Goal: Task Accomplishment & Management: Use online tool/utility

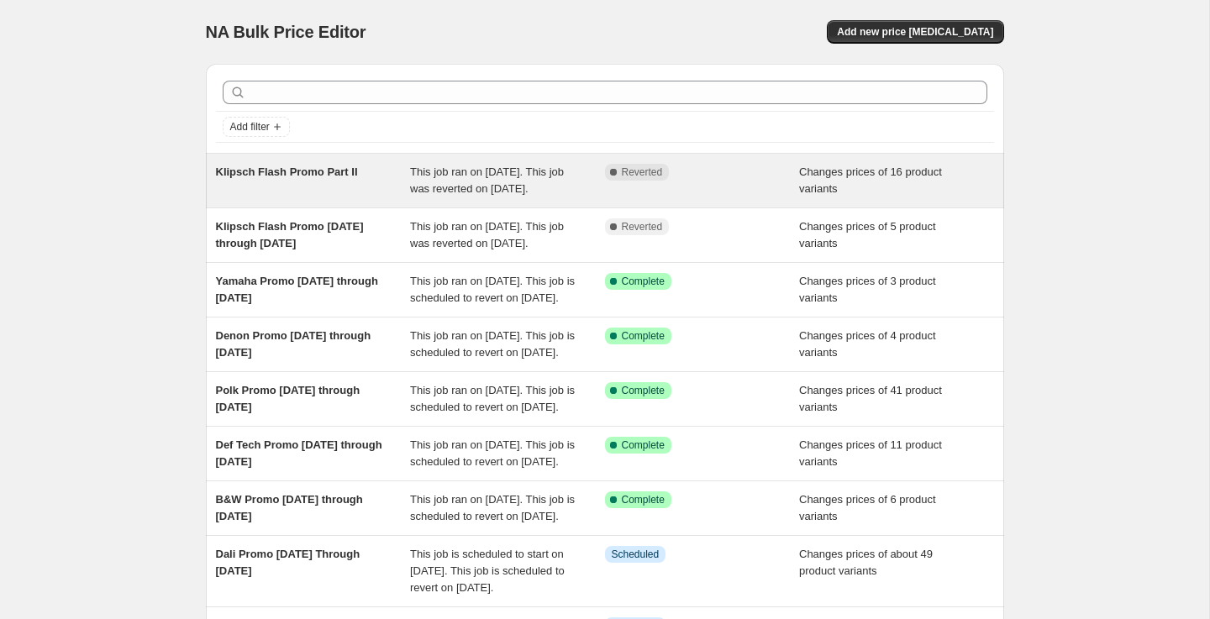
click at [270, 196] on div "Klipsch Flash Promo Part II" at bounding box center [313, 181] width 195 height 34
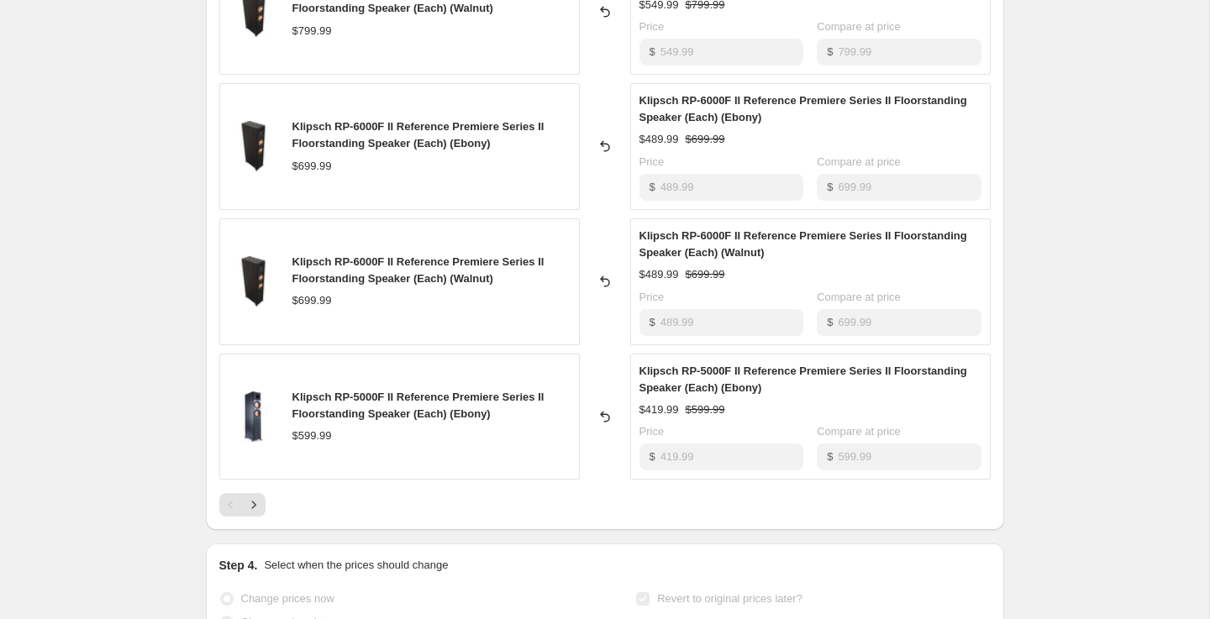
scroll to position [951, 0]
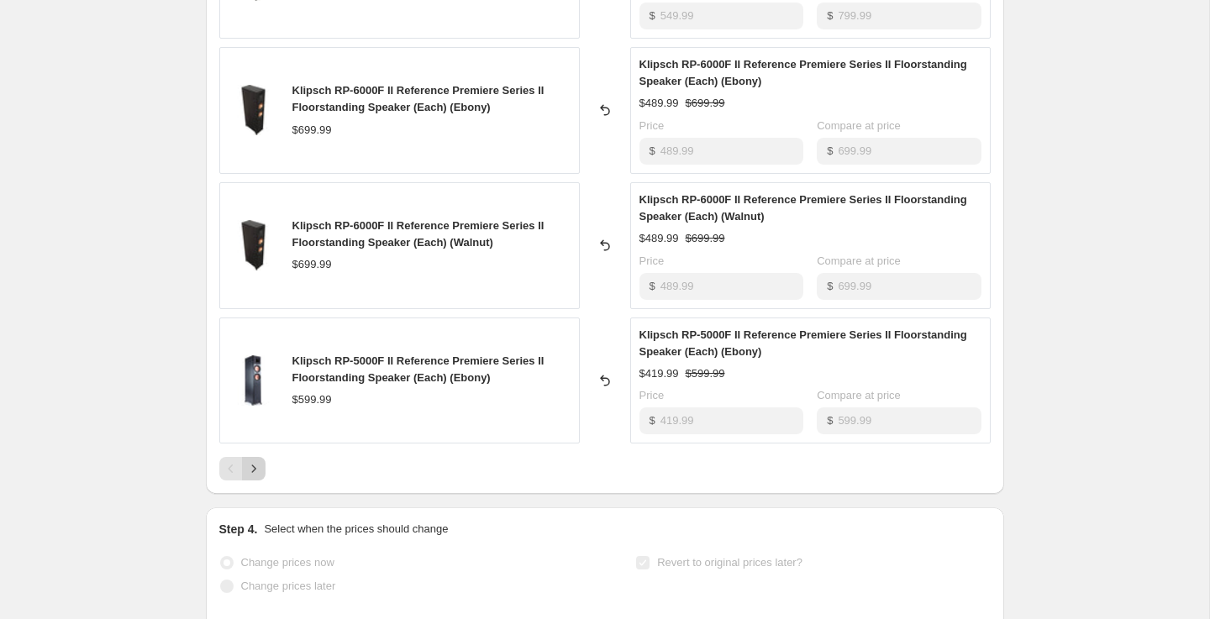
click at [259, 470] on icon "Next" at bounding box center [253, 468] width 17 height 17
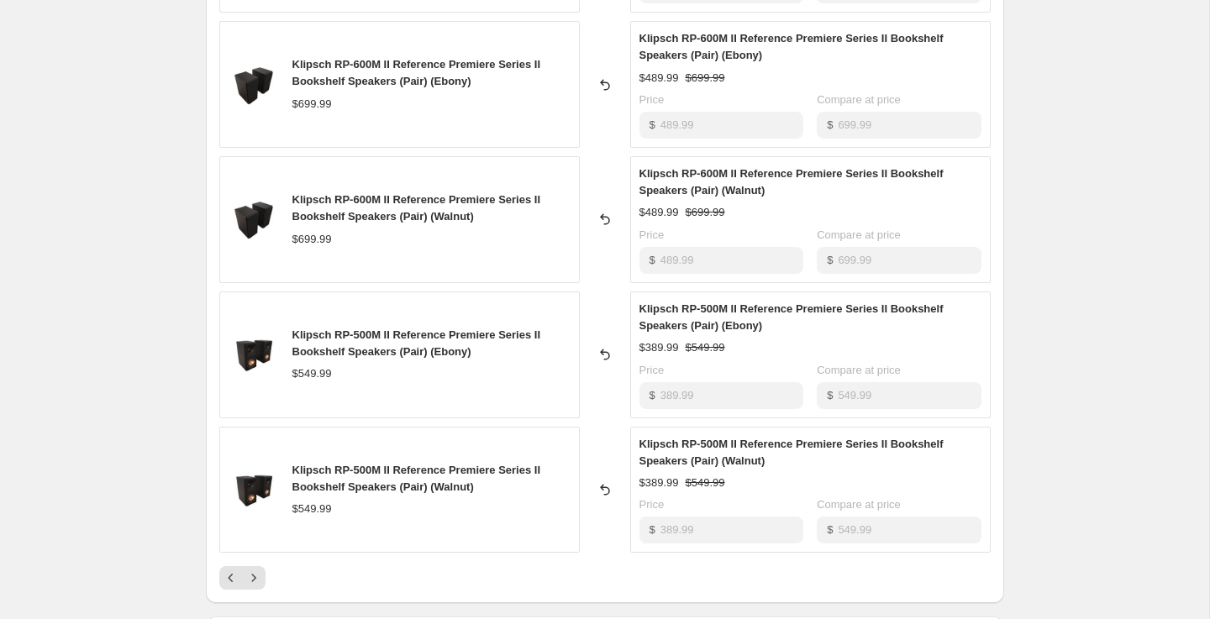
scroll to position [868, 0]
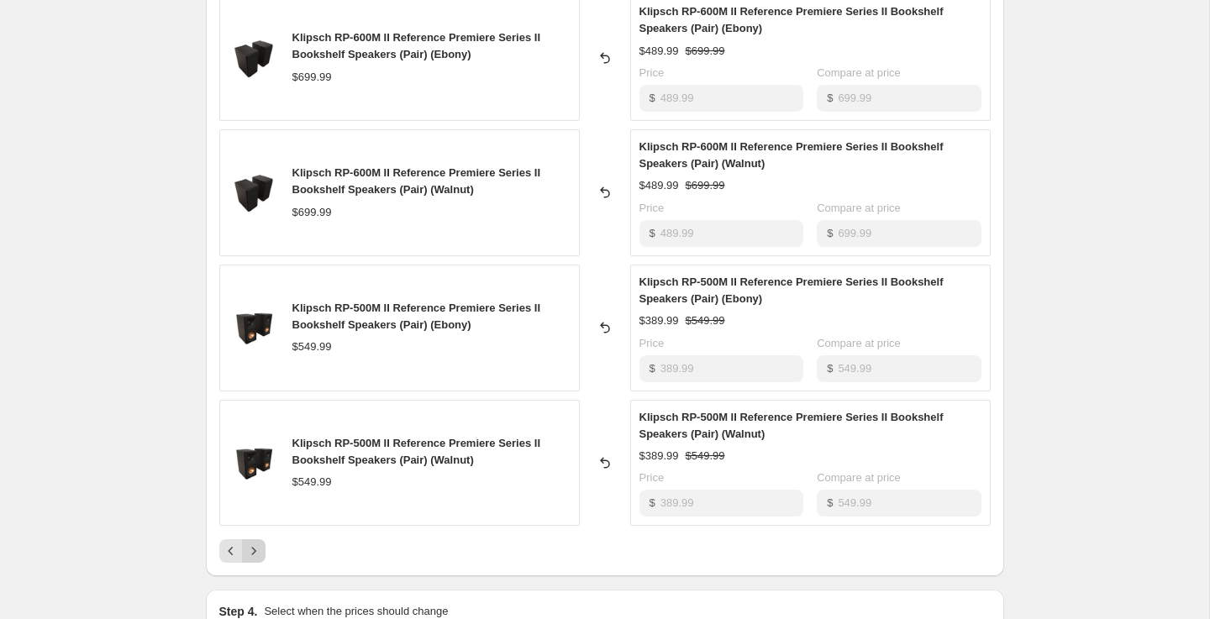
click at [254, 556] on icon "Next" at bounding box center [253, 551] width 17 height 17
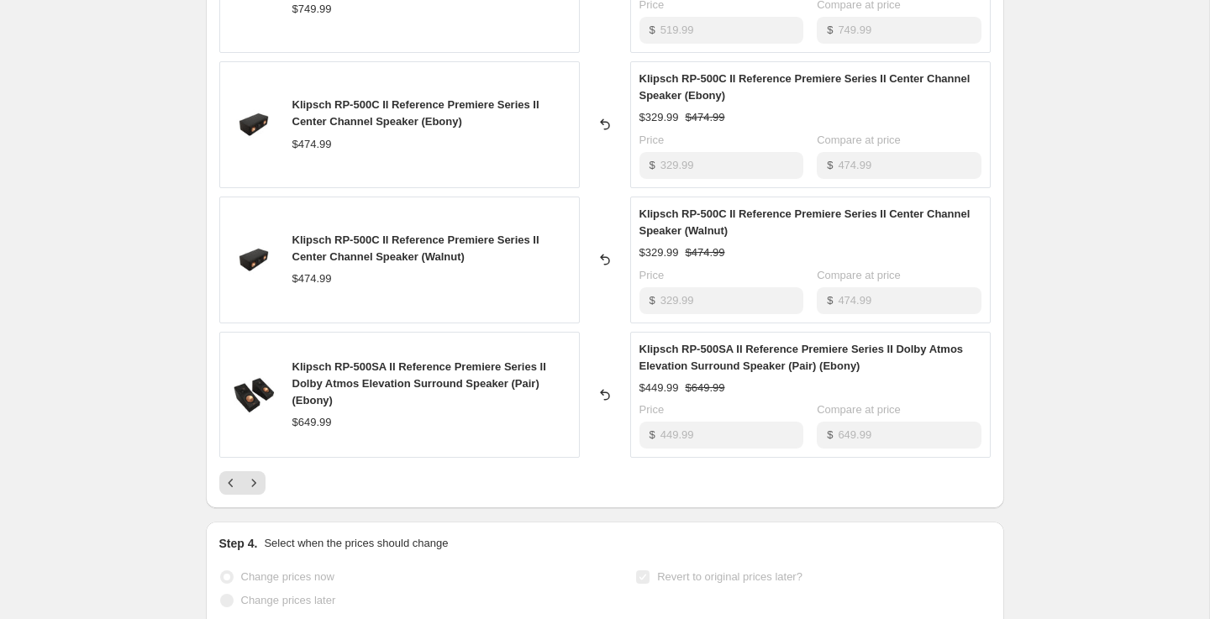
scroll to position [940, 0]
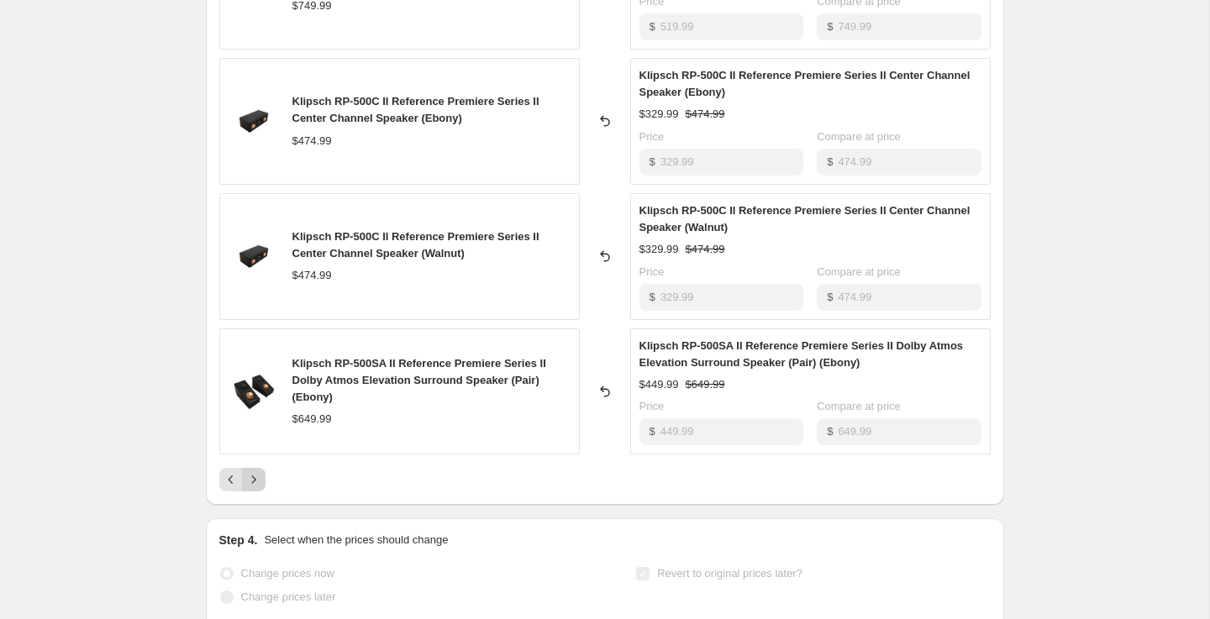
click at [255, 484] on icon "Next" at bounding box center [253, 479] width 17 height 17
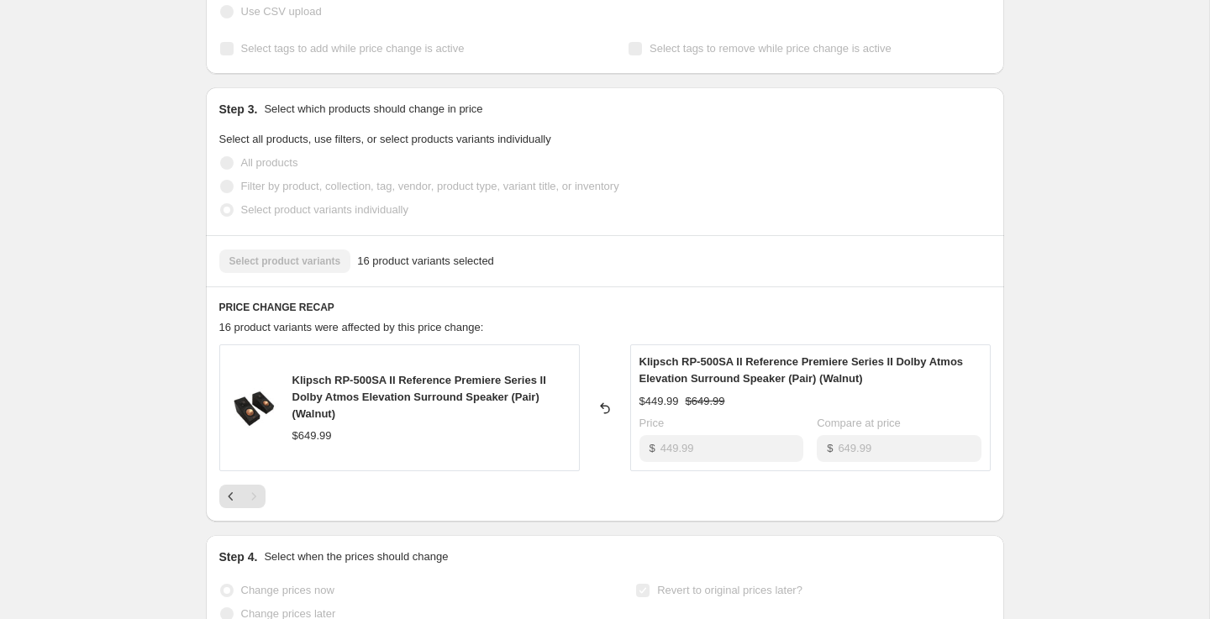
scroll to position [0, 0]
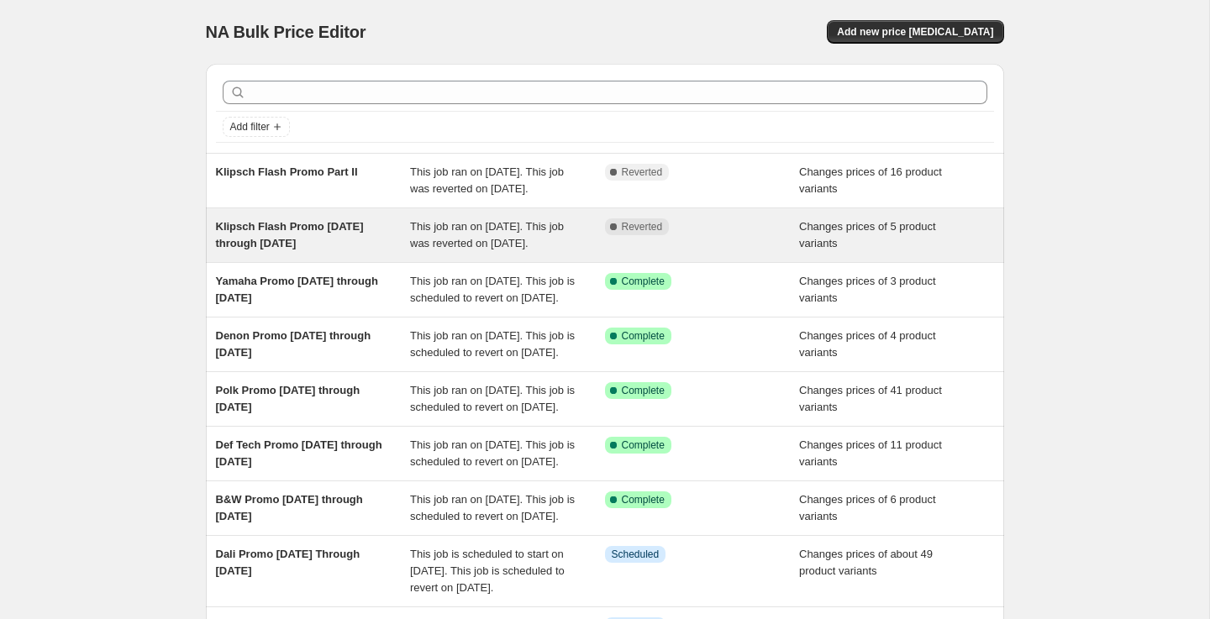
click at [324, 252] on div "Klipsch Flash Promo [DATE] through [DATE]" at bounding box center [313, 235] width 195 height 34
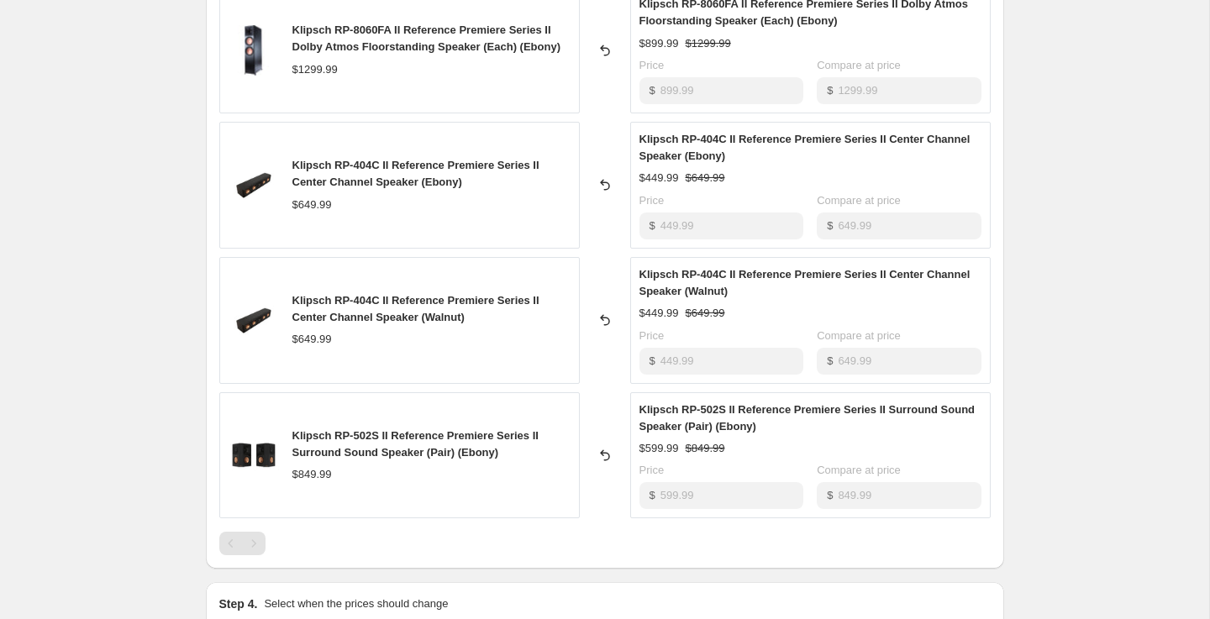
scroll to position [877, 0]
